Goal: Information Seeking & Learning: Learn about a topic

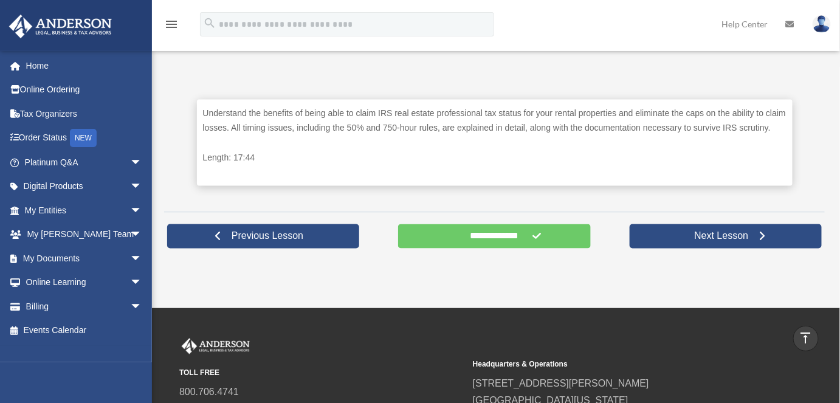
scroll to position [553, 0]
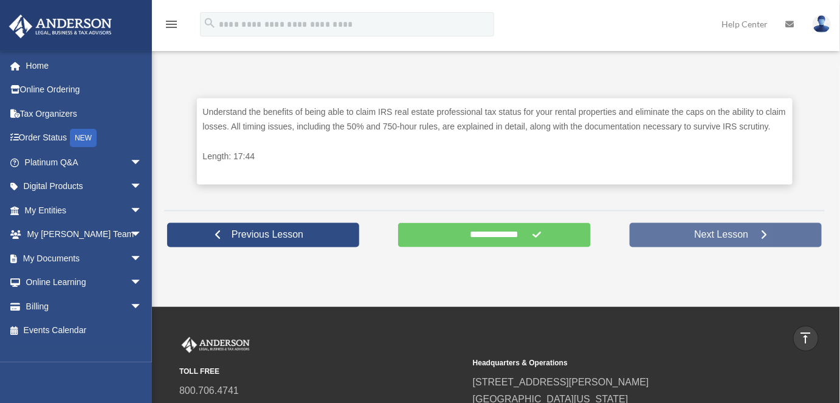
click at [715, 236] on span "Next Lesson" at bounding box center [721, 235] width 74 height 12
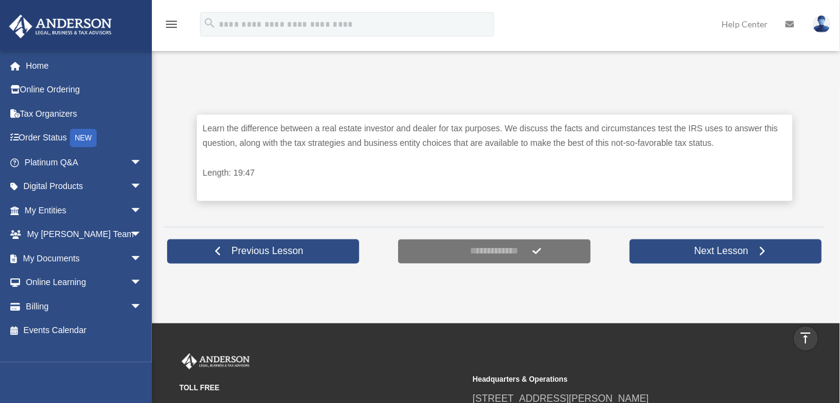
scroll to position [553, 0]
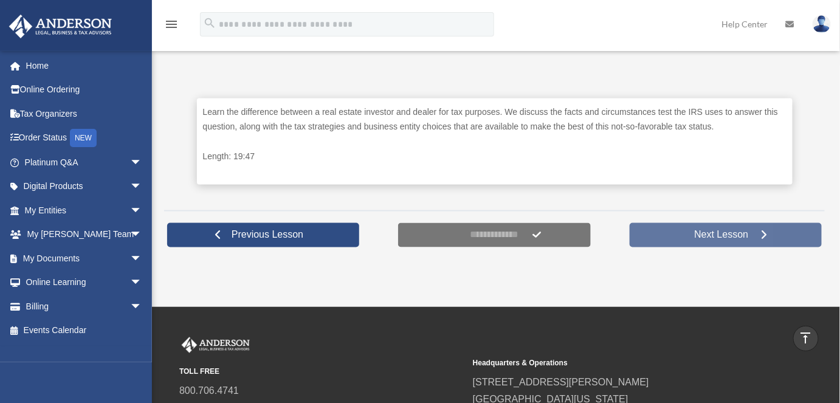
click at [721, 234] on span "Next Lesson" at bounding box center [721, 235] width 74 height 12
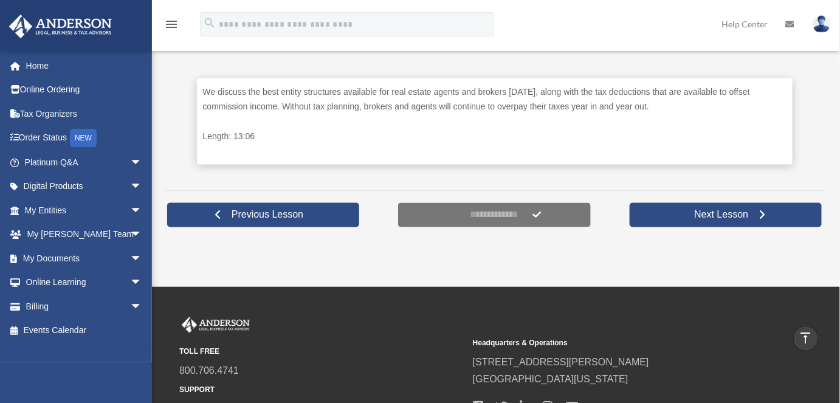
scroll to position [608, 0]
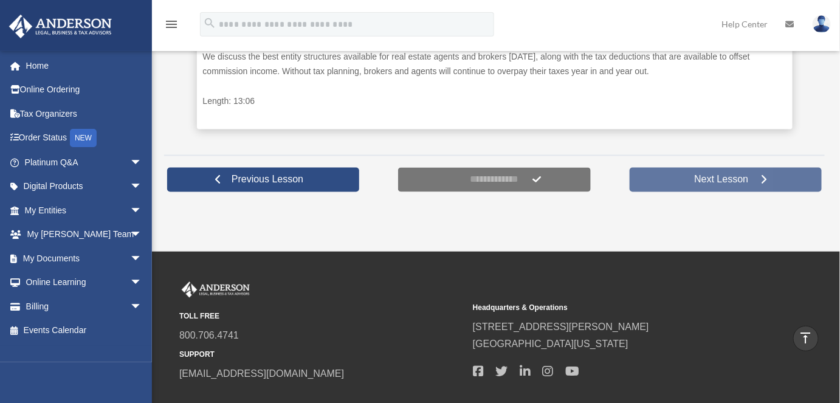
click at [717, 182] on span "Next Lesson" at bounding box center [721, 180] width 74 height 12
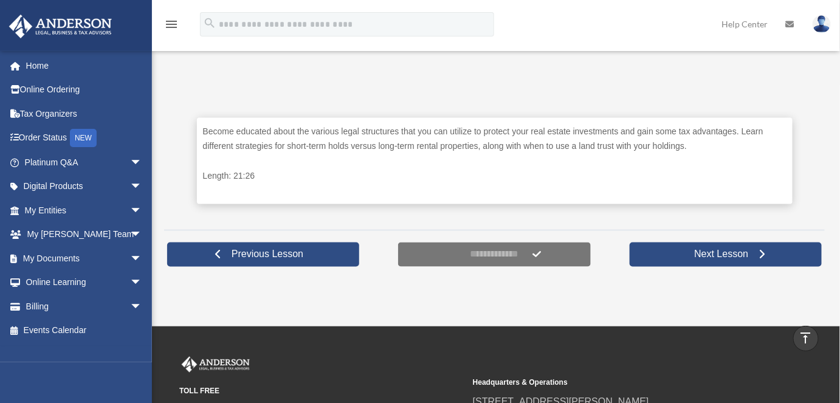
scroll to position [553, 0]
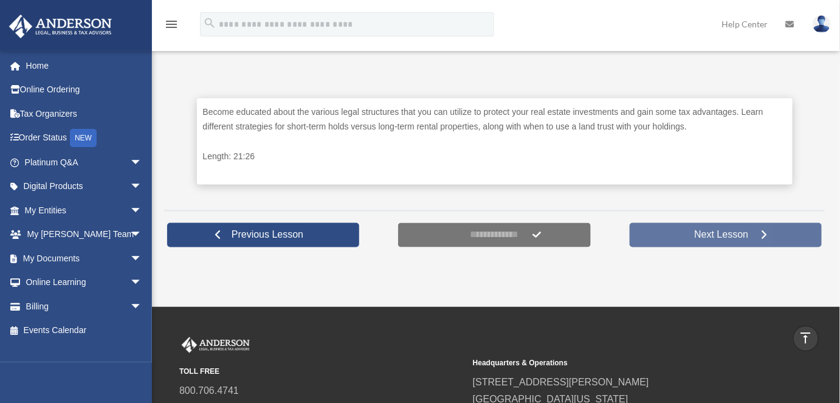
click at [724, 235] on span "Next Lesson" at bounding box center [721, 235] width 74 height 12
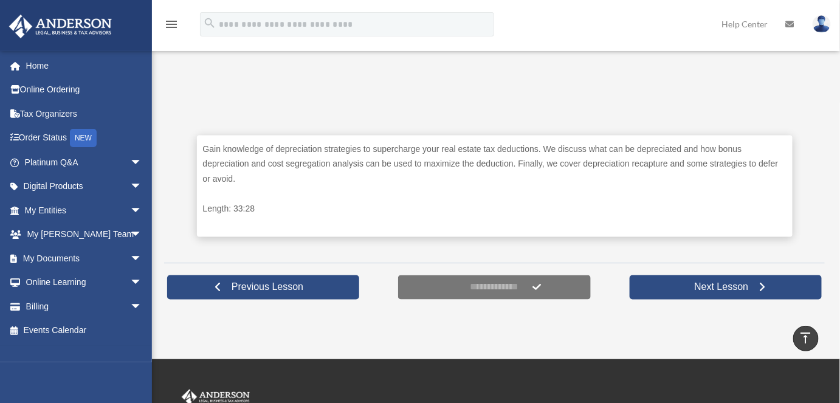
scroll to position [442, 0]
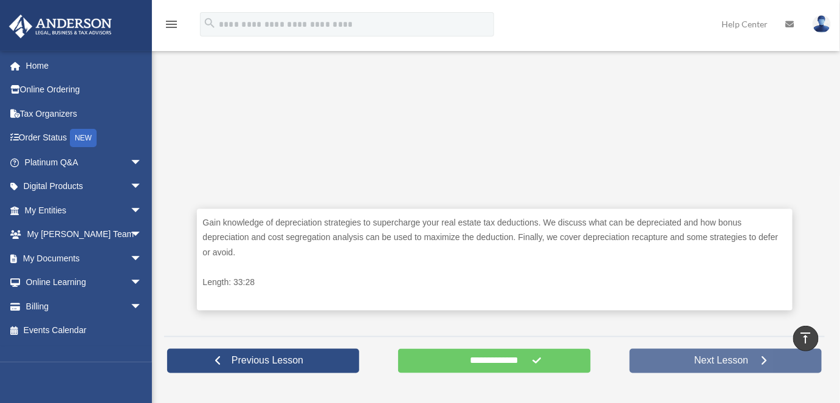
click at [697, 359] on span "Next Lesson" at bounding box center [721, 361] width 74 height 12
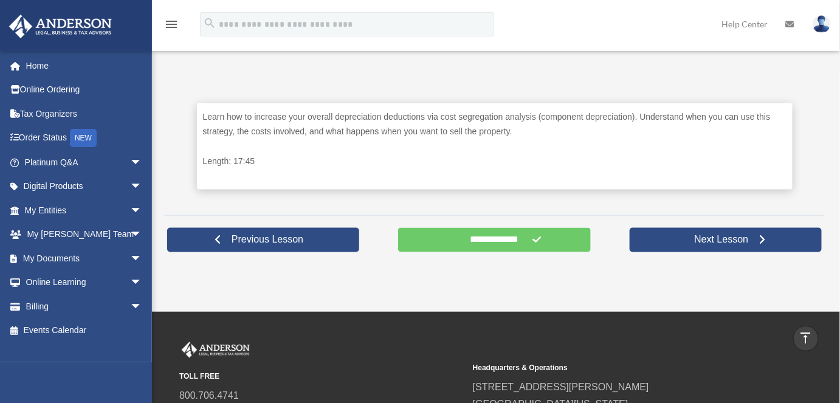
scroll to position [553, 0]
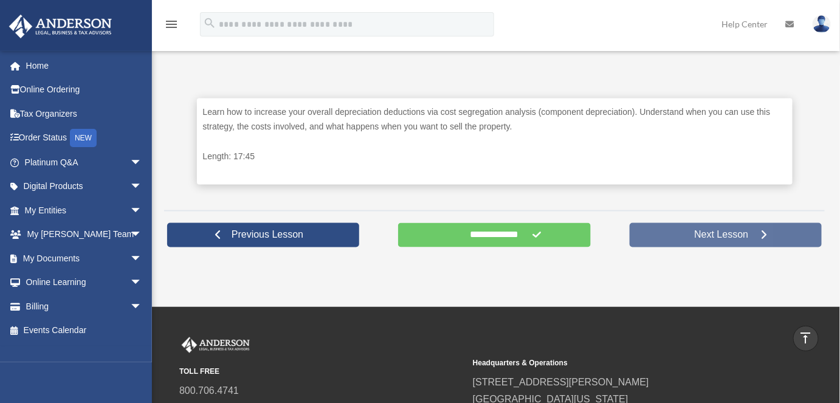
click at [715, 235] on span "Next Lesson" at bounding box center [721, 235] width 74 height 12
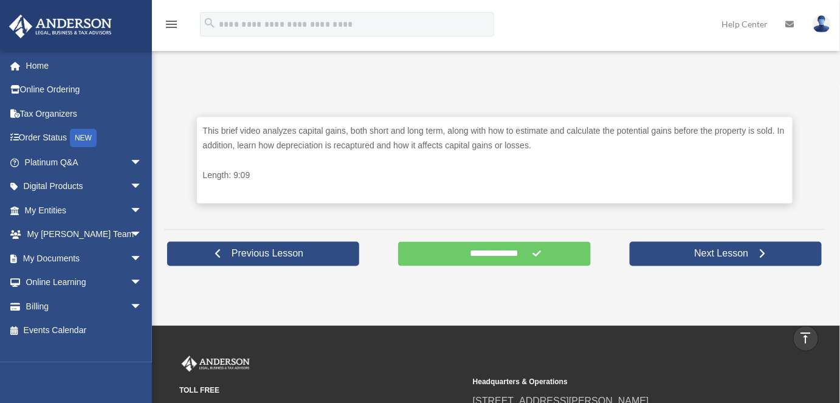
scroll to position [553, 0]
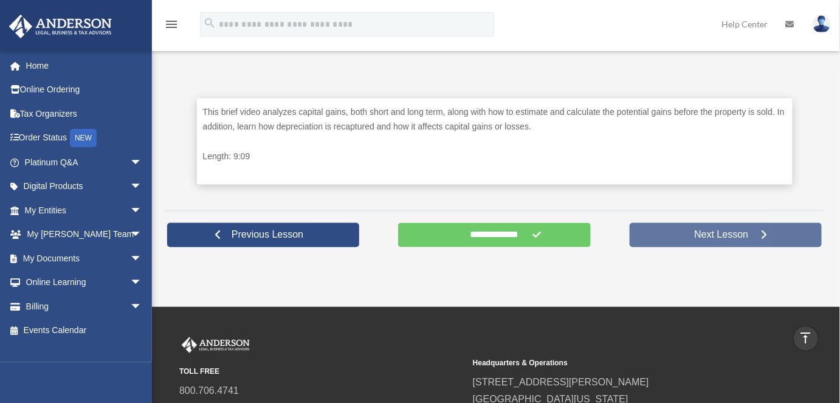
click at [712, 236] on span "Next Lesson" at bounding box center [721, 235] width 74 height 12
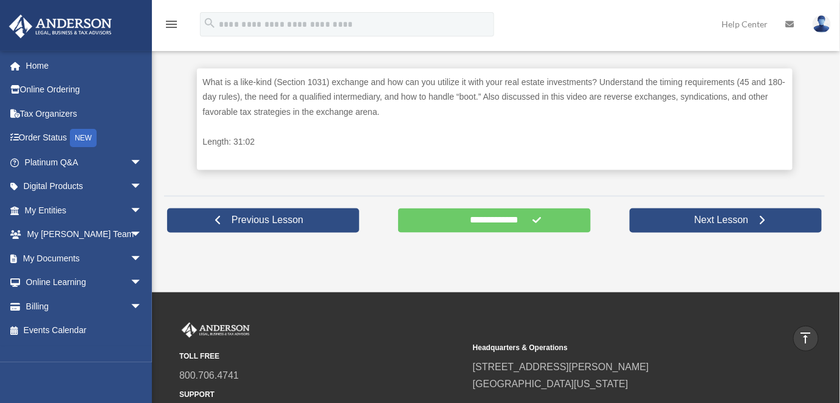
scroll to position [608, 0]
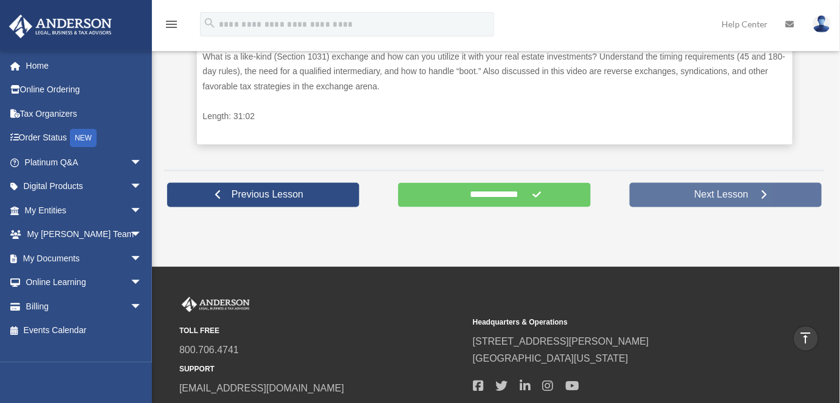
click at [713, 198] on span "Next Lesson" at bounding box center [721, 195] width 74 height 12
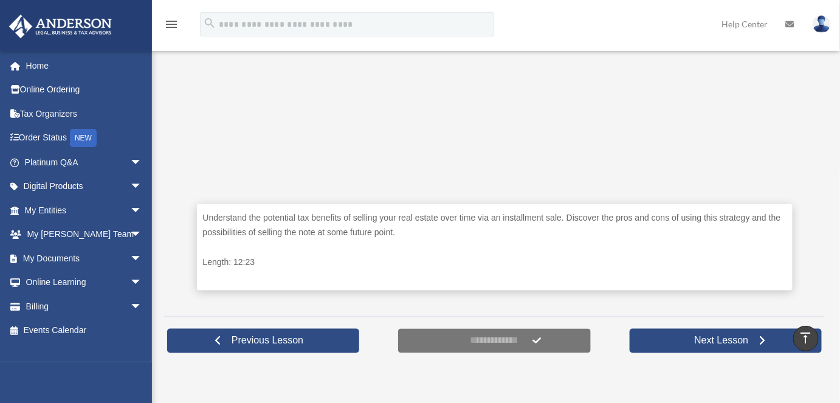
scroll to position [553, 0]
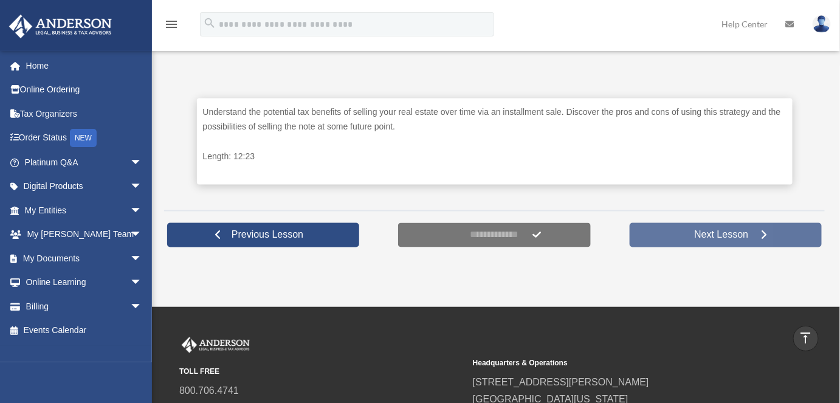
click at [706, 235] on span "Next Lesson" at bounding box center [721, 235] width 74 height 12
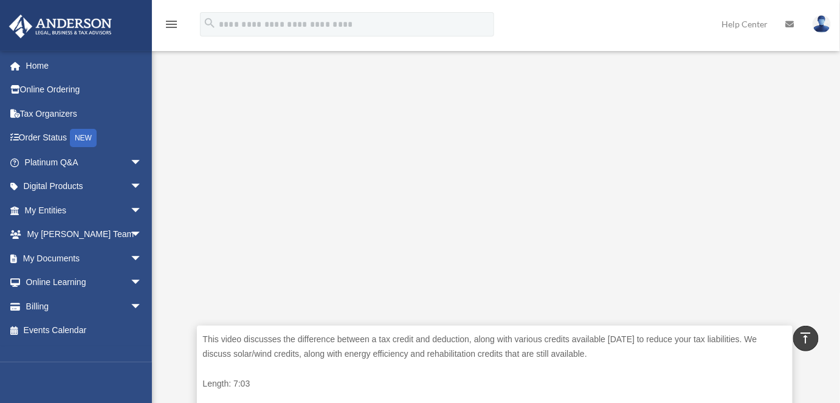
scroll to position [331, 0]
